Goal: Task Accomplishment & Management: Manage account settings

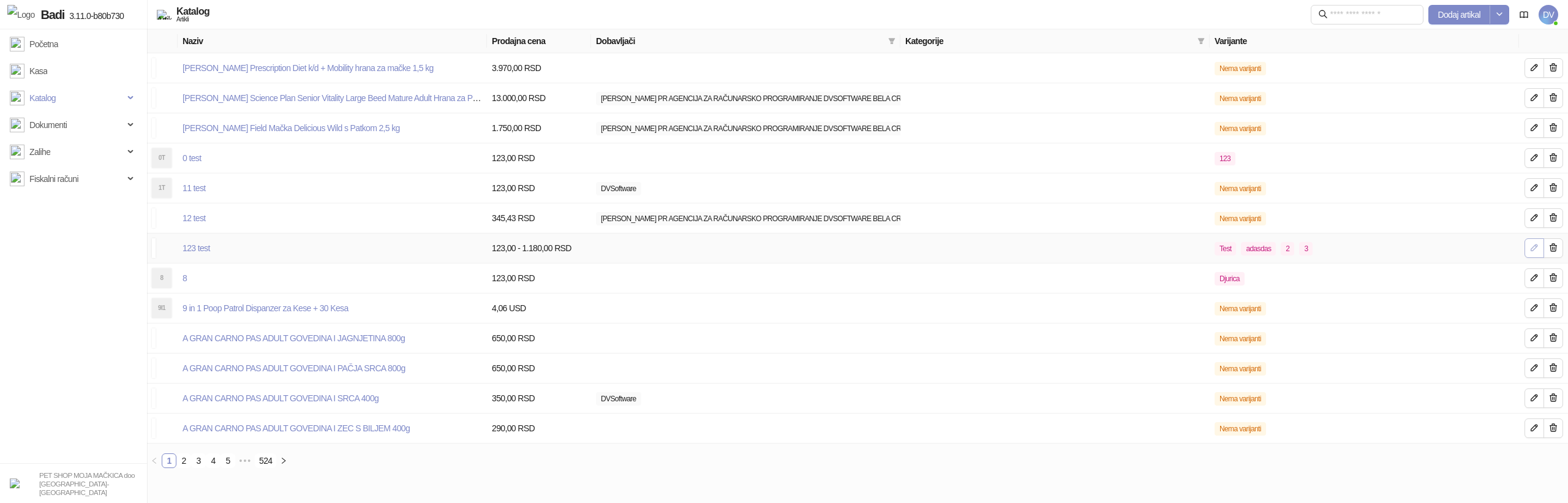
click at [1530, 248] on icon "button" at bounding box center [1534, 247] width 10 height 10
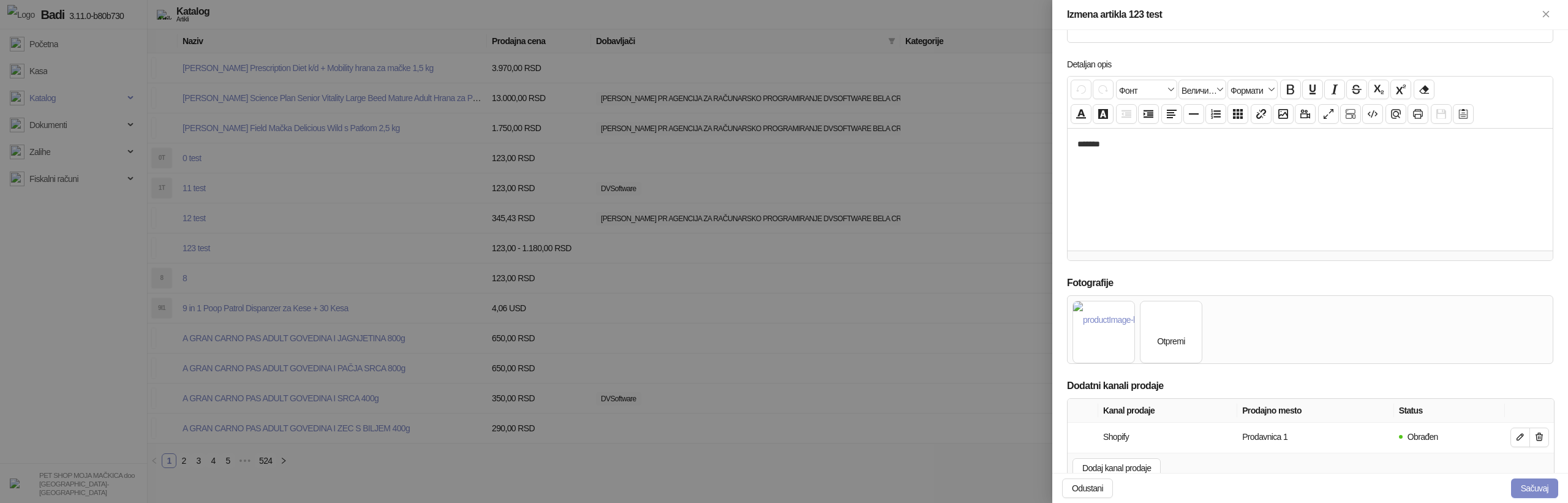
scroll to position [434, 0]
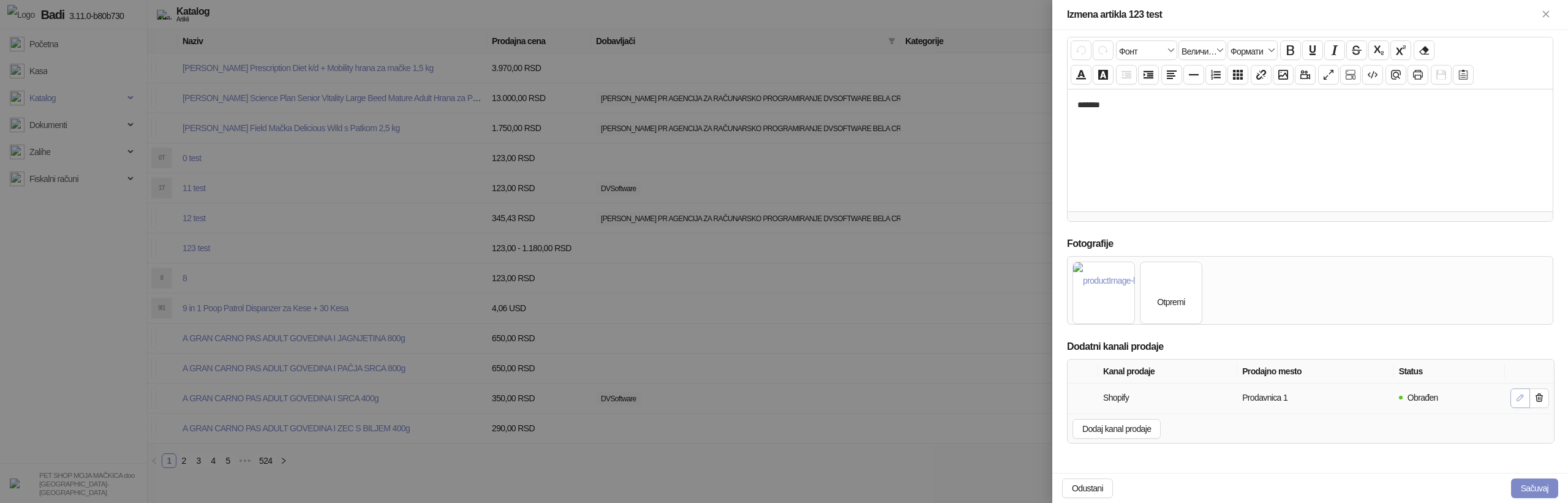
click at [1519, 394] on icon "button" at bounding box center [1519, 398] width 10 height 10
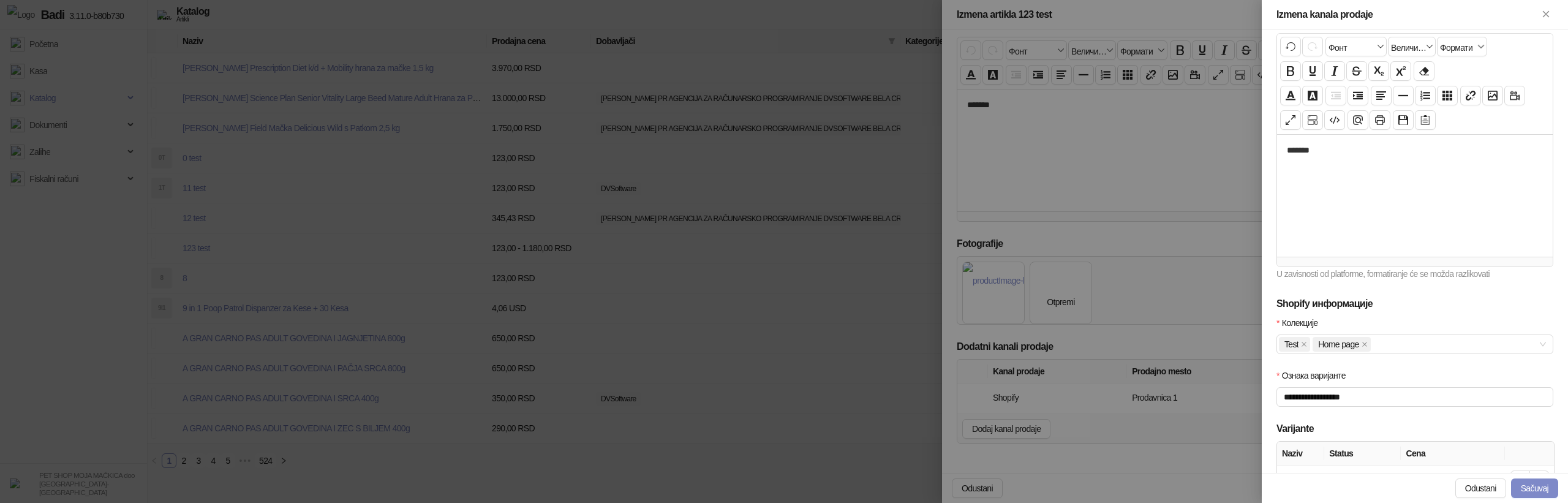
scroll to position [298, 0]
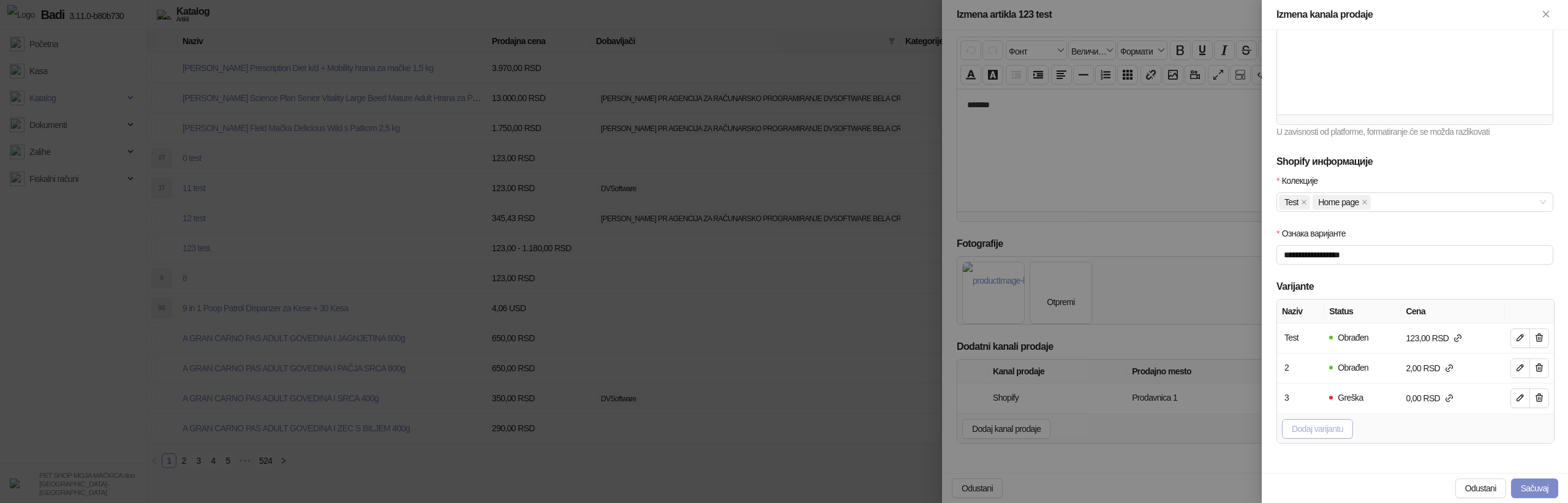
click at [1310, 430] on span "Dodaj varijantu" at bounding box center [1318, 429] width 52 height 10
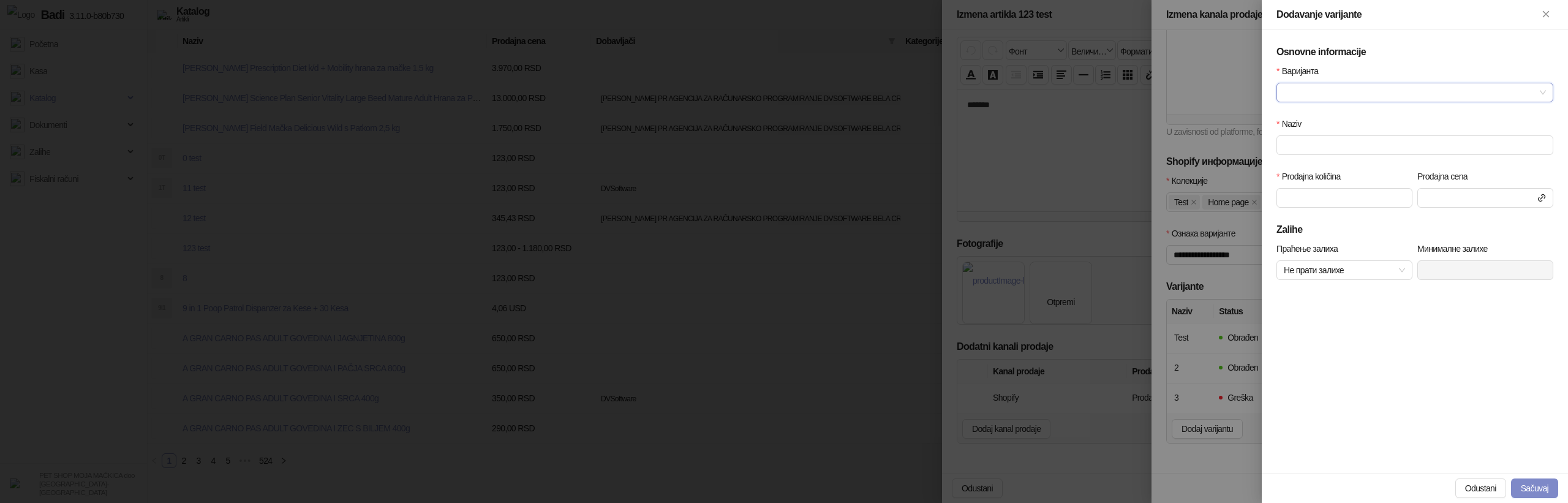
click at [1347, 111] on div "Варијанта" at bounding box center [1414, 91] width 282 height 53
click at [1355, 91] on input "Варијанта" at bounding box center [1409, 92] width 251 height 18
click at [1319, 134] on div "adasdas" at bounding box center [1415, 136] width 258 height 13
type input "*******"
type input "***"
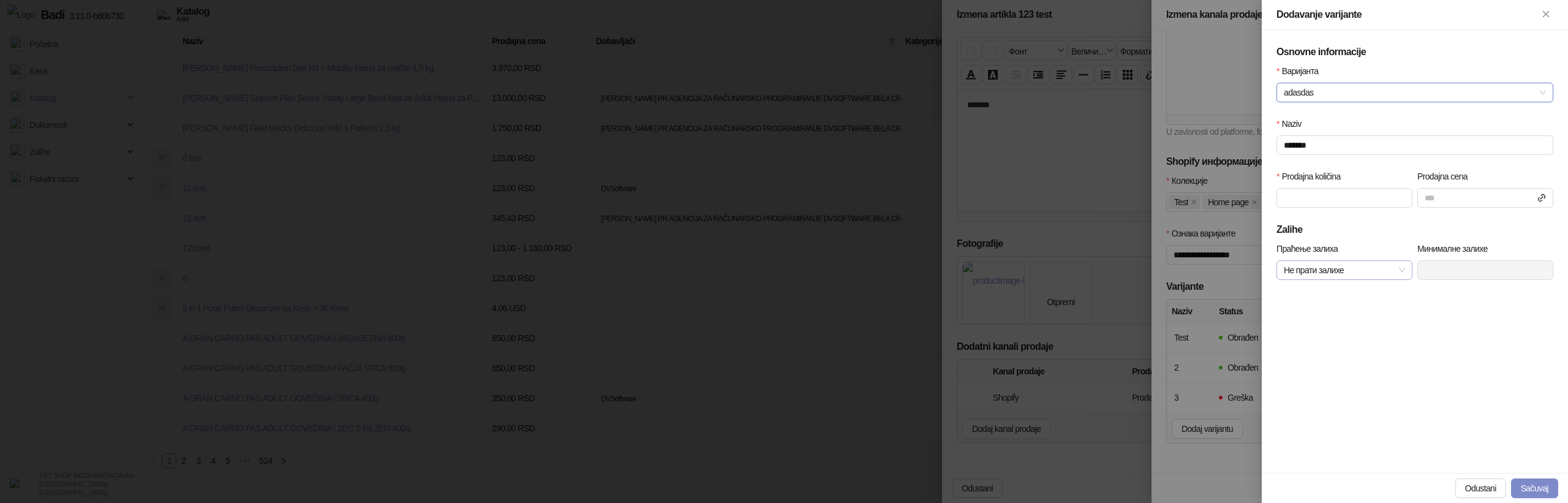
click at [1345, 270] on span "Не прати залихе" at bounding box center [1344, 270] width 121 height 18
click at [1330, 295] on div "Прати залихе" at bounding box center [1344, 295] width 116 height 13
click at [1536, 495] on button "Sačuvaj" at bounding box center [1535, 488] width 47 height 20
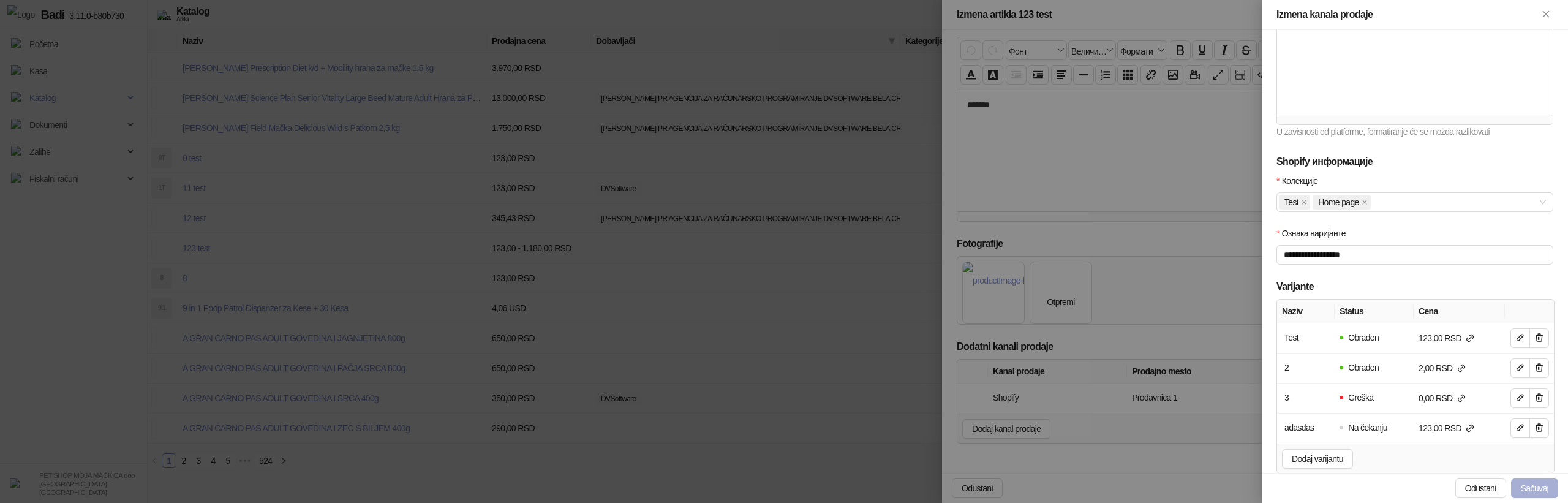
click at [1546, 486] on button "Sačuvaj" at bounding box center [1535, 488] width 47 height 20
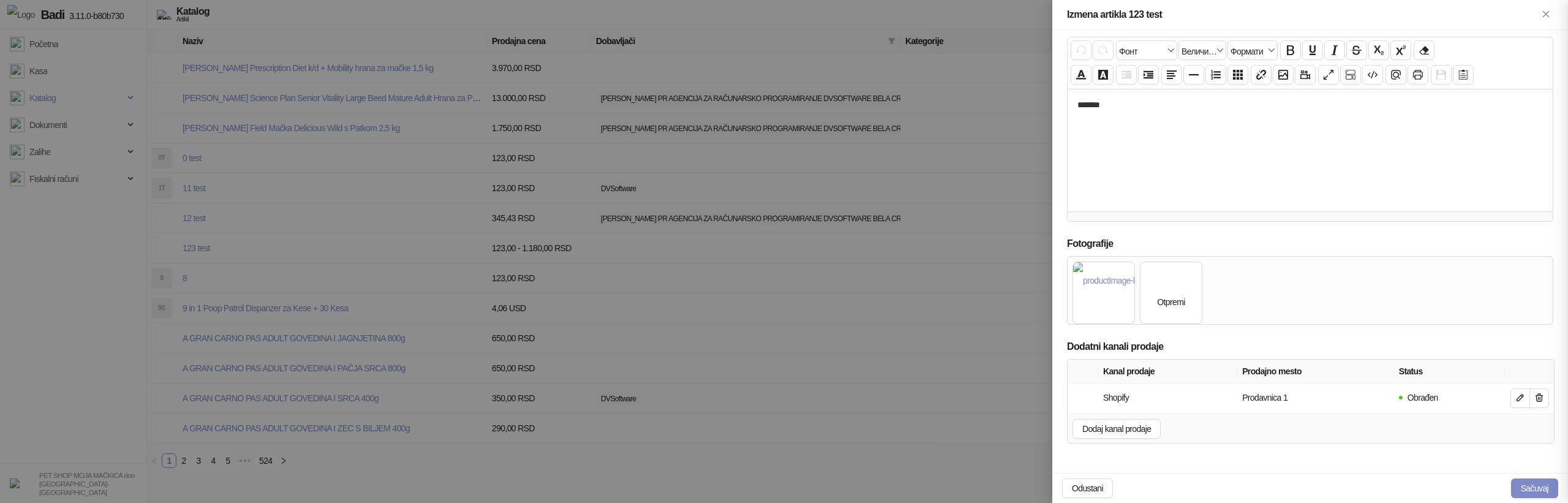
scroll to position [136, 0]
click at [1546, 486] on button "Sačuvaj" at bounding box center [1535, 488] width 47 height 20
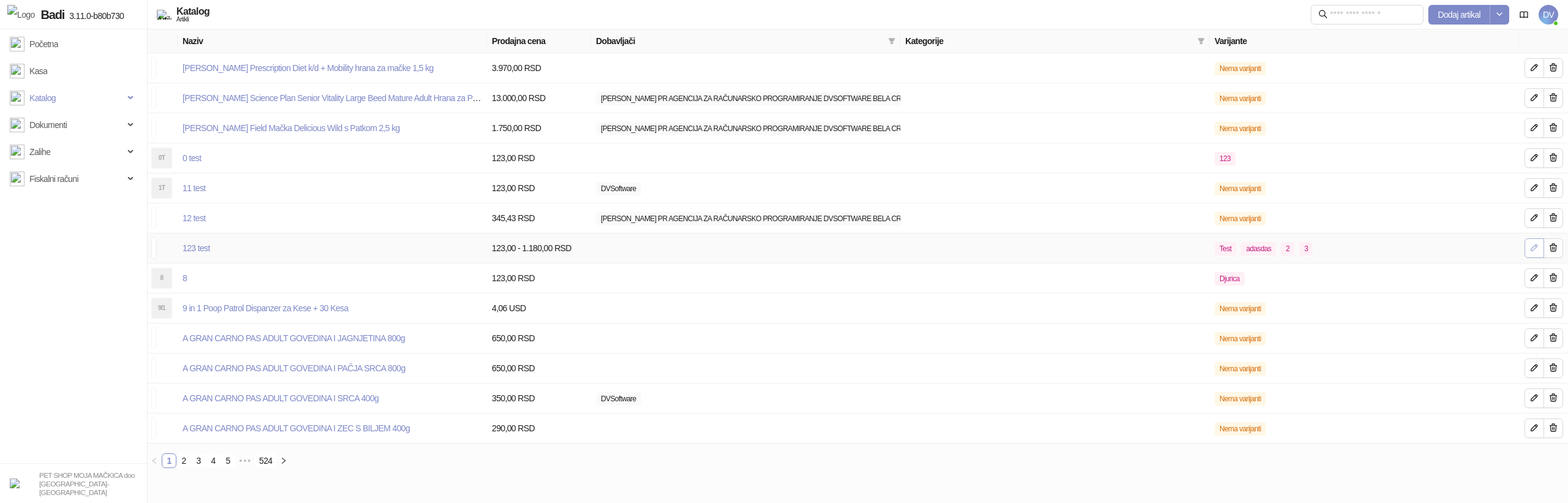
click at [1530, 253] on icon "button" at bounding box center [1534, 247] width 10 height 10
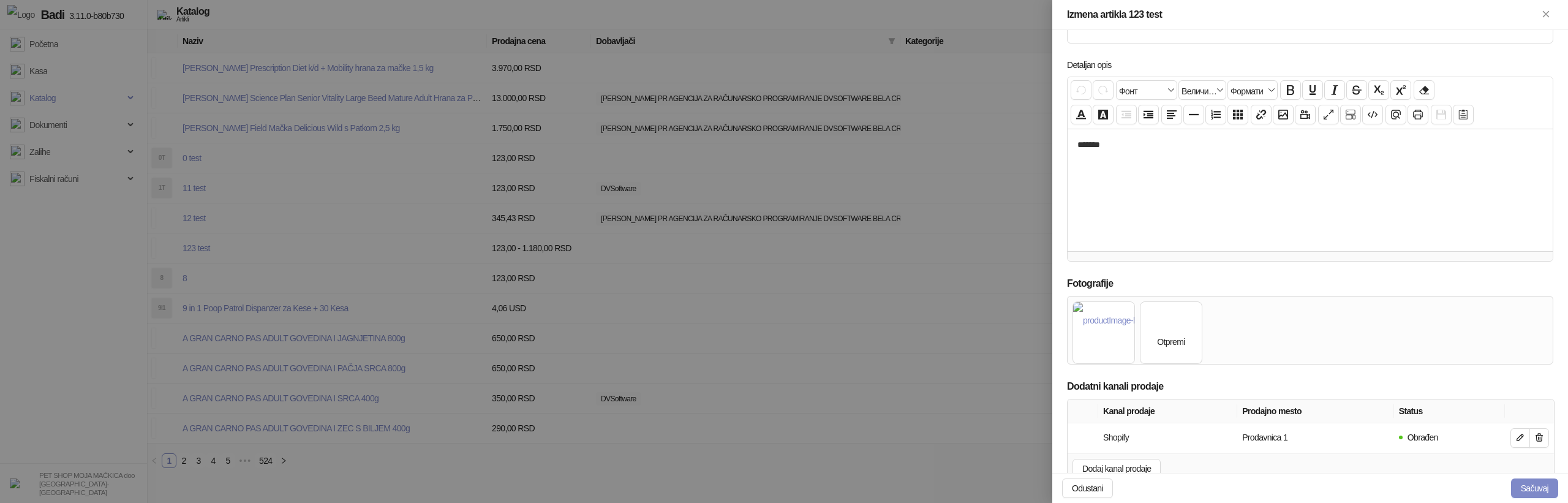
scroll to position [434, 0]
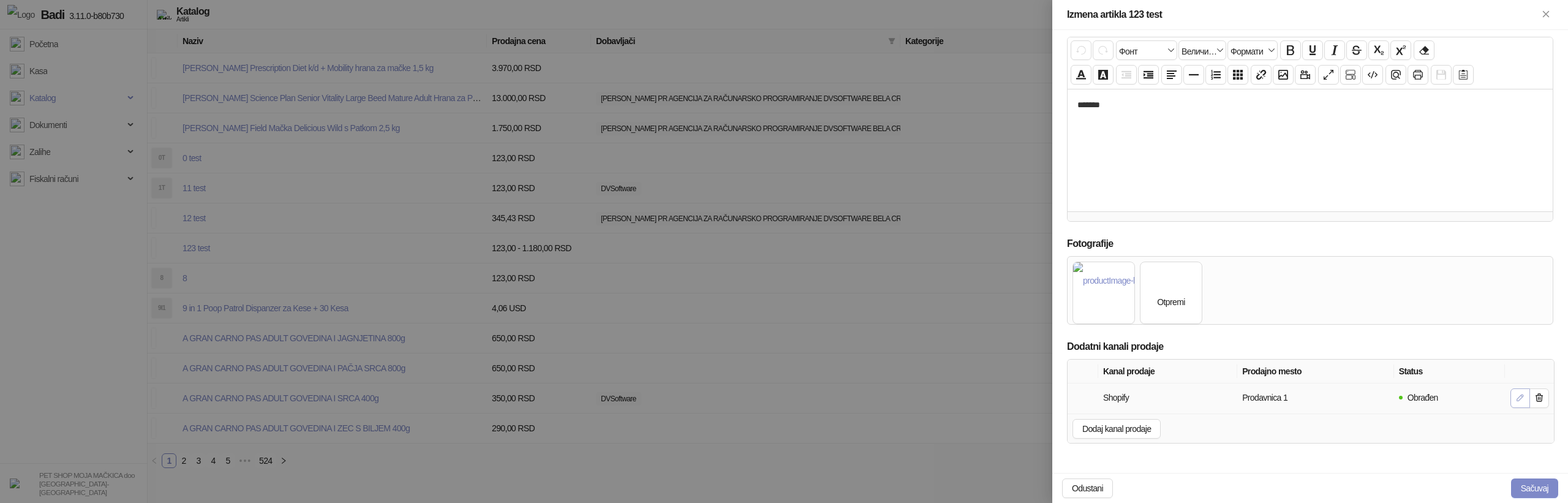
click at [1516, 399] on icon "button" at bounding box center [1519, 398] width 10 height 10
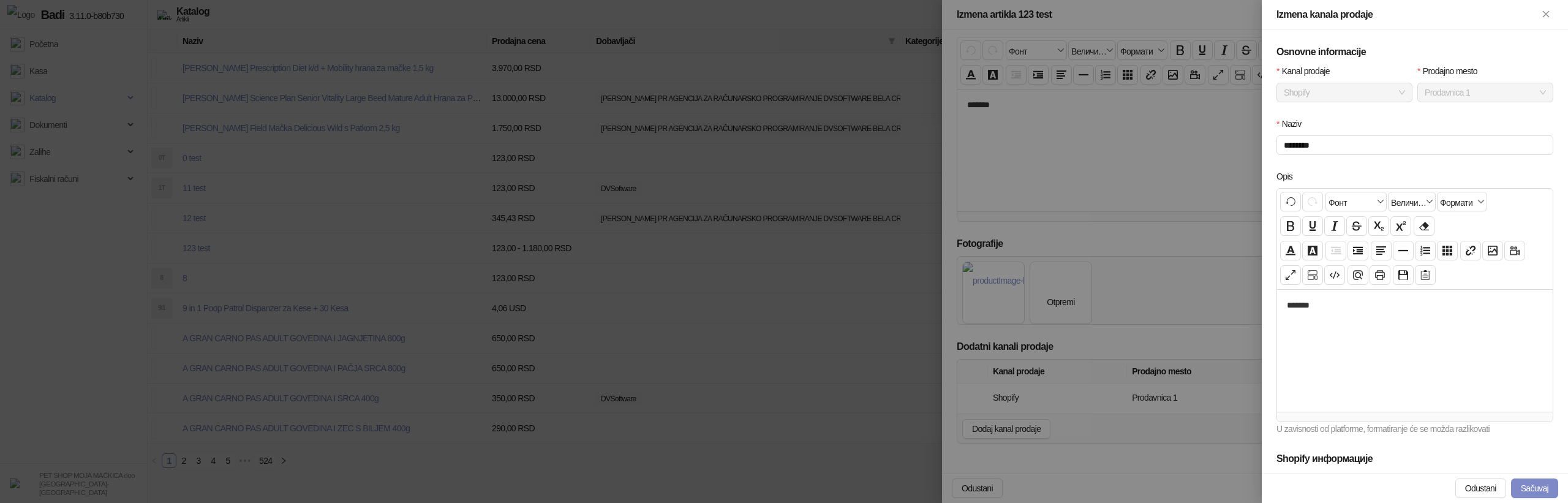
scroll to position [328, 0]
